Goal: Navigation & Orientation: Find specific page/section

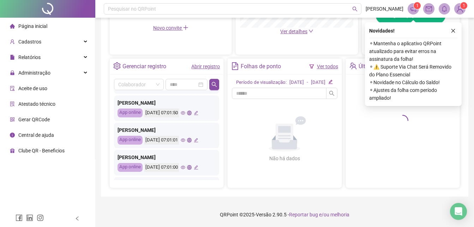
scroll to position [340, 0]
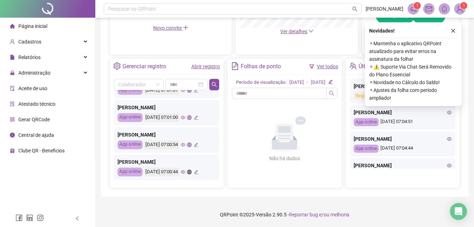
click at [185, 170] on icon "eye" at bounding box center [183, 172] width 5 height 4
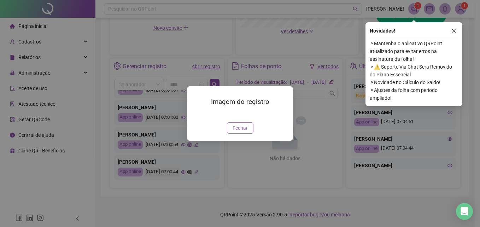
click at [235, 132] on span "Fechar" at bounding box center [239, 128] width 15 height 8
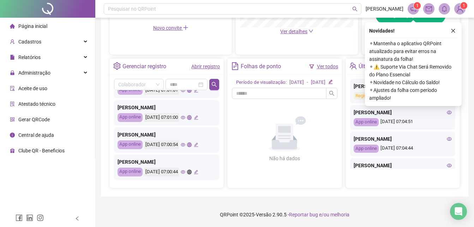
click at [185, 142] on icon "eye" at bounding box center [183, 144] width 5 height 5
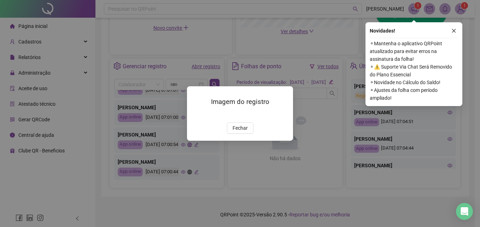
click at [241, 132] on span "Fechar" at bounding box center [239, 128] width 15 height 8
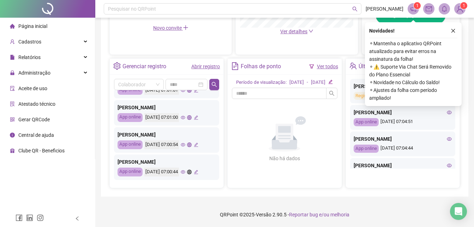
scroll to position [305, 0]
click at [185, 147] on icon "eye" at bounding box center [183, 145] width 5 height 4
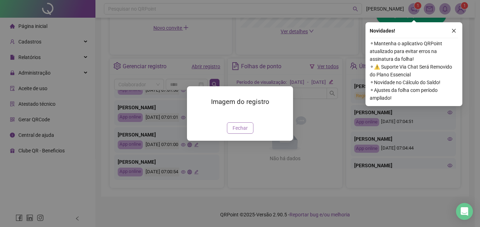
click at [244, 133] on button "Fechar" at bounding box center [240, 127] width 26 height 11
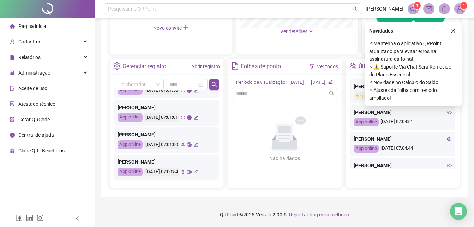
click at [185, 119] on icon "eye" at bounding box center [183, 118] width 5 height 4
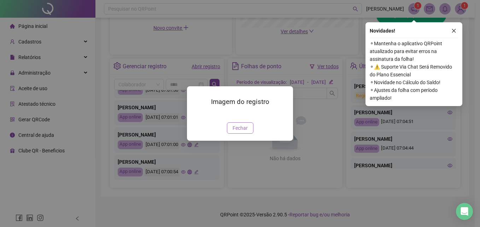
click at [240, 133] on button "Fechar" at bounding box center [240, 127] width 26 height 11
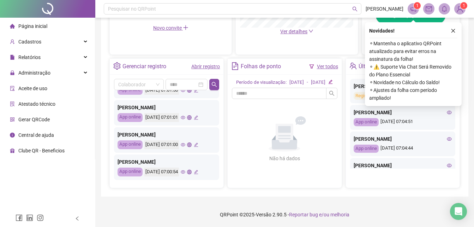
scroll to position [234, 0]
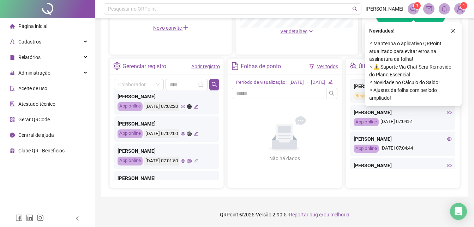
click at [193, 127] on div "[PERSON_NAME]" at bounding box center [167, 124] width 98 height 8
click at [185, 163] on icon "eye" at bounding box center [183, 161] width 5 height 4
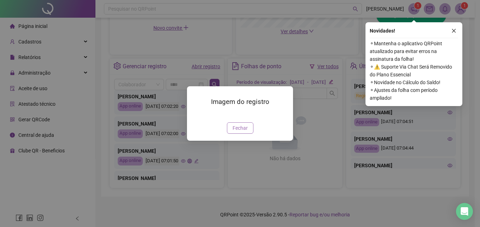
click at [243, 132] on span "Fechar" at bounding box center [239, 128] width 15 height 8
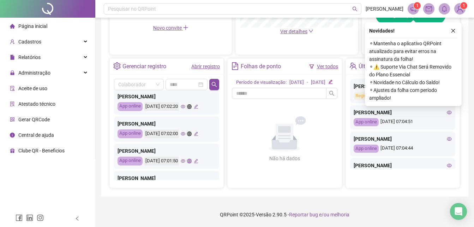
click at [185, 136] on icon "eye" at bounding box center [183, 133] width 5 height 5
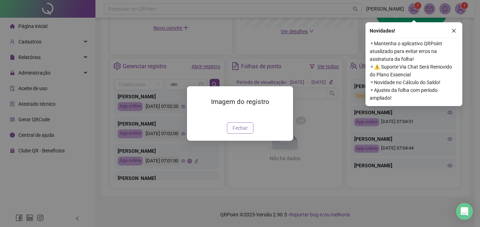
click at [239, 132] on span "Fechar" at bounding box center [239, 128] width 15 height 8
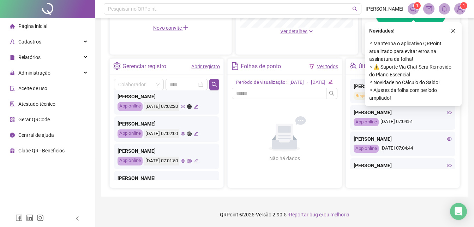
click at [185, 109] on icon "eye" at bounding box center [183, 106] width 5 height 5
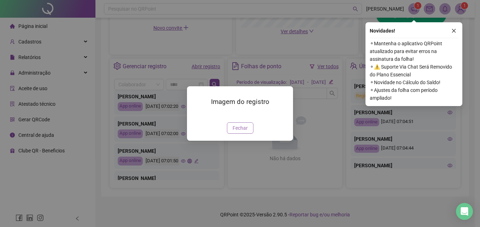
click at [229, 133] on button "Fechar" at bounding box center [240, 127] width 26 height 11
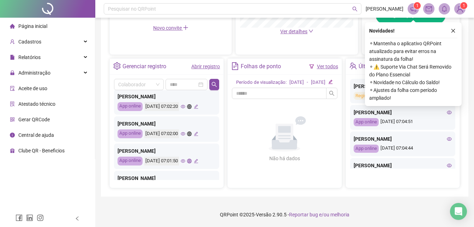
scroll to position [199, 0]
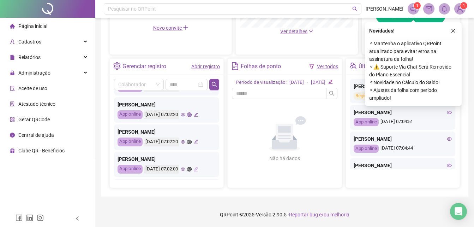
click at [185, 117] on icon "eye" at bounding box center [183, 114] width 5 height 5
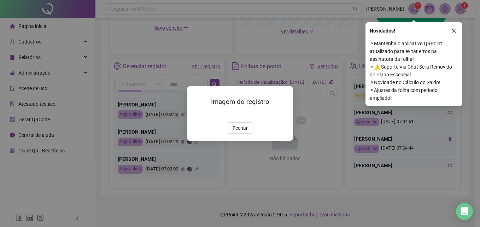
click at [195, 114] on img at bounding box center [195, 114] width 0 height 0
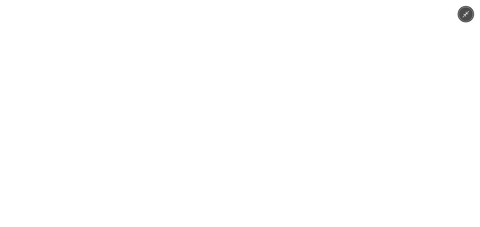
click at [238, 138] on img at bounding box center [240, 113] width 170 height 227
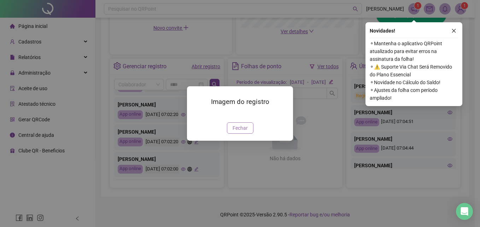
click at [246, 132] on span "Fechar" at bounding box center [239, 128] width 15 height 8
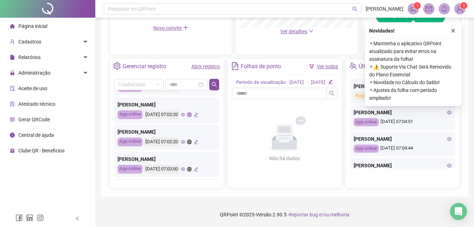
scroll to position [164, 0]
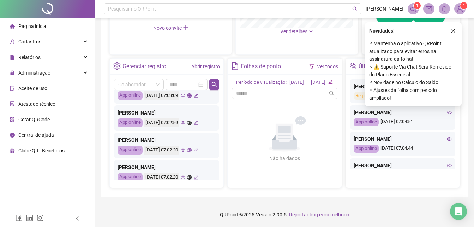
click at [185, 125] on icon "eye" at bounding box center [183, 122] width 5 height 5
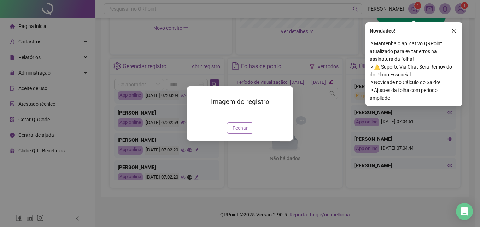
click at [246, 132] on span "Fechar" at bounding box center [239, 128] width 15 height 8
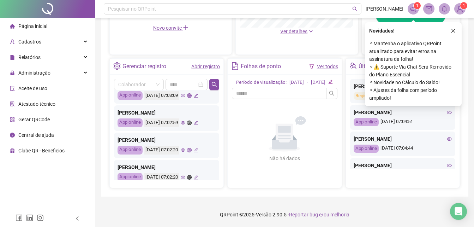
scroll to position [129, 0]
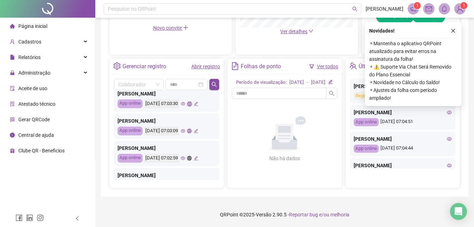
click at [185, 133] on icon "eye" at bounding box center [183, 131] width 5 height 5
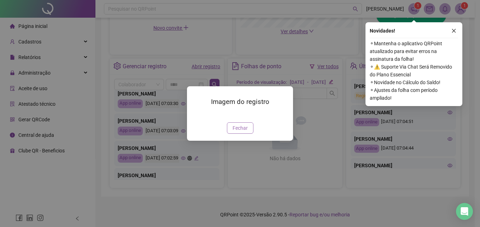
click at [231, 133] on button "Fechar" at bounding box center [240, 127] width 26 height 11
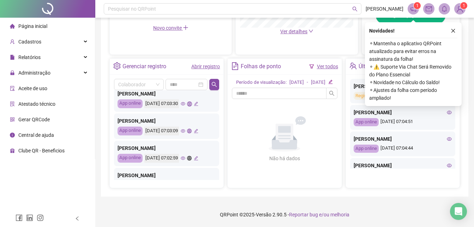
click at [185, 106] on icon "eye" at bounding box center [183, 103] width 5 height 5
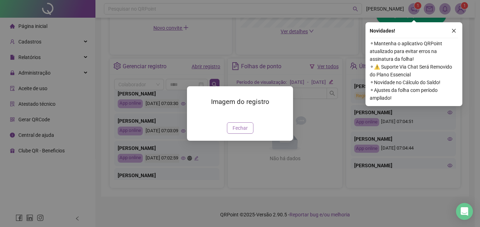
click at [243, 132] on span "Fechar" at bounding box center [239, 128] width 15 height 8
